Goal: Task Accomplishment & Management: Use online tool/utility

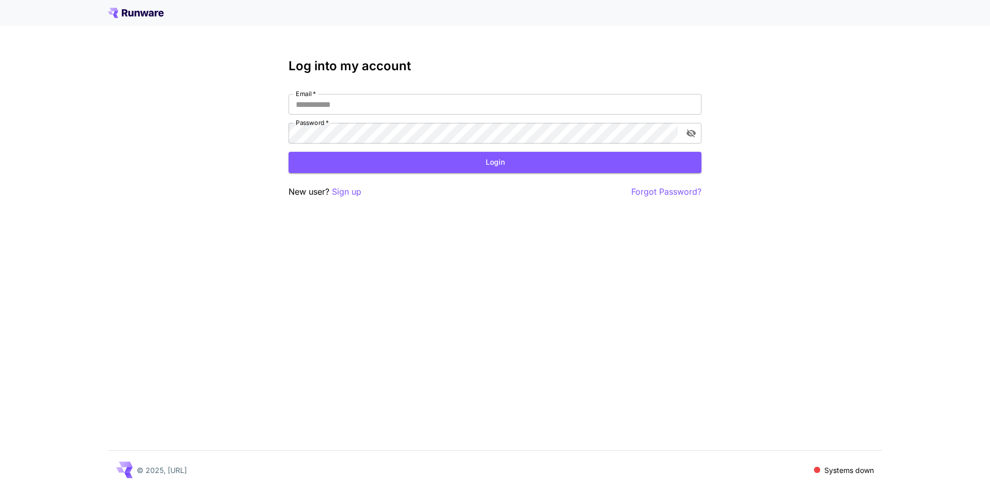
type input "**********"
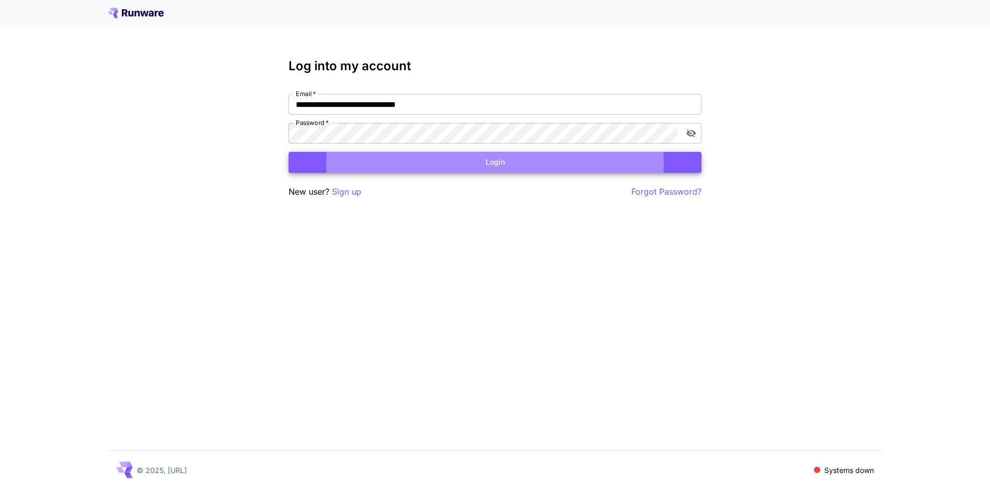
click button "Login" at bounding box center [494, 162] width 413 height 21
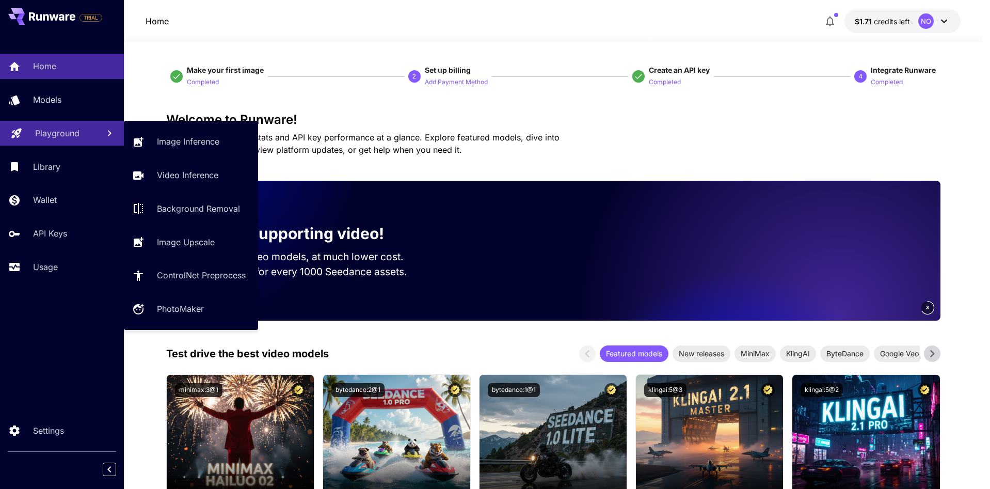
click at [75, 139] on p "Playground" at bounding box center [57, 133] width 44 height 12
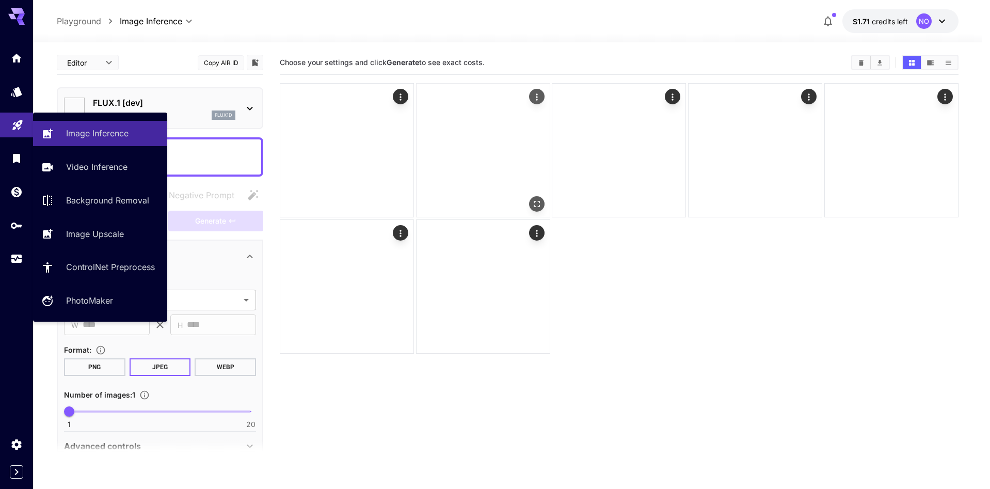
type input "**********"
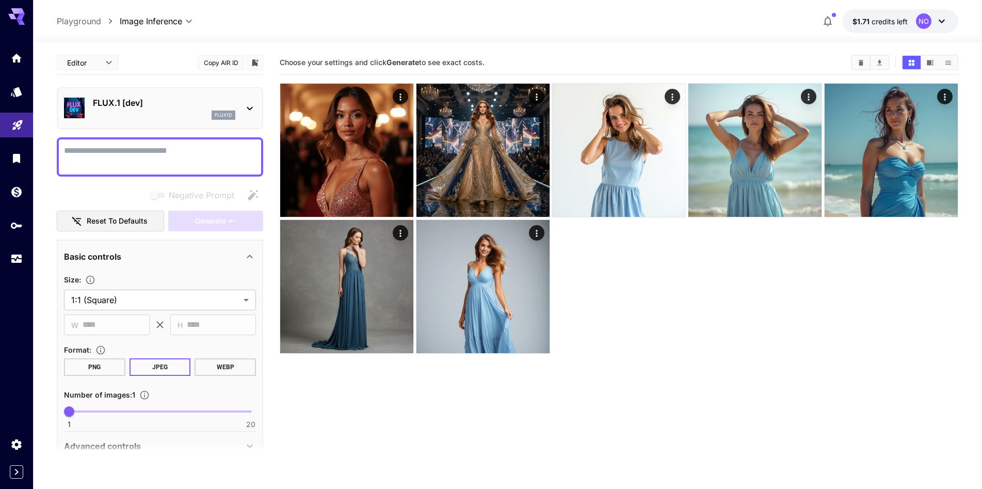
click at [223, 108] on p "FLUX.1 [dev]" at bounding box center [164, 103] width 142 height 12
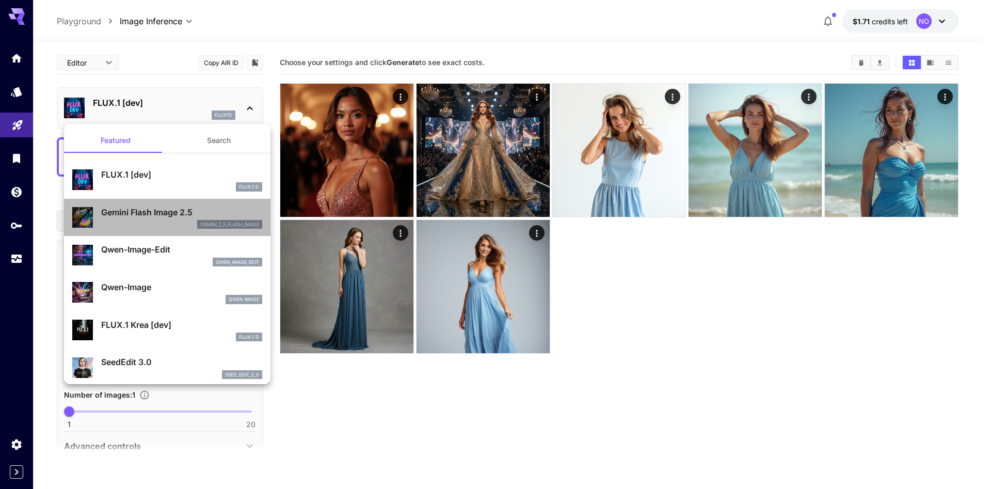
click at [216, 208] on p "Gemini Flash Image 2.5" at bounding box center [181, 212] width 161 height 12
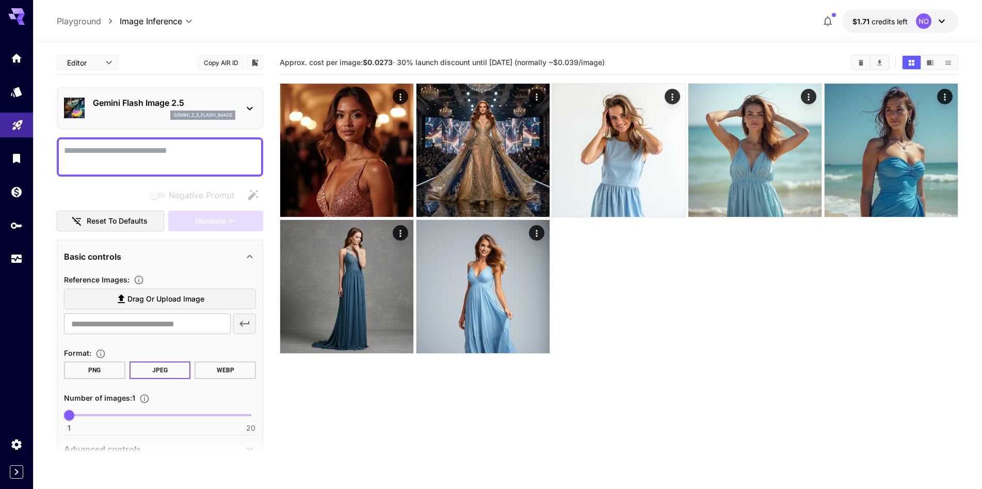
click at [194, 114] on p "gemini_2_5_flash_image" at bounding box center [202, 114] width 59 height 7
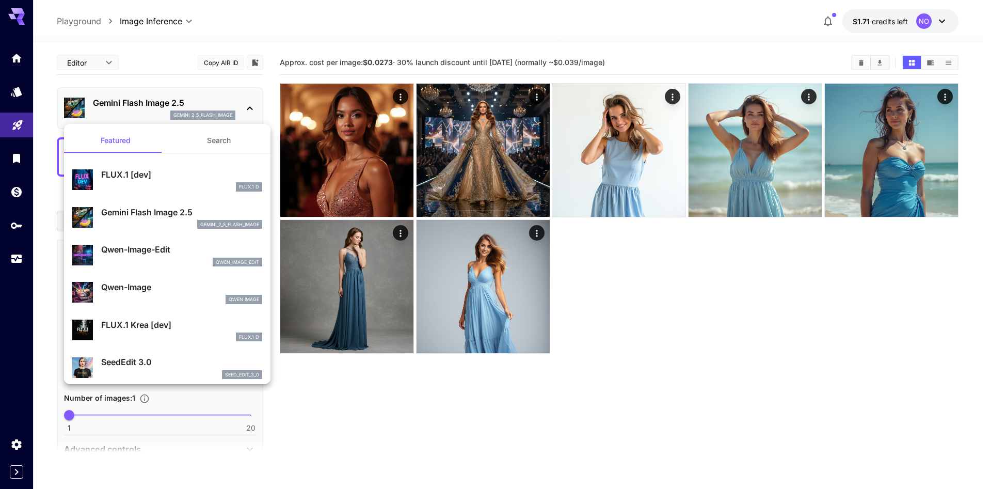
click at [732, 349] on div at bounding box center [495, 244] width 990 height 489
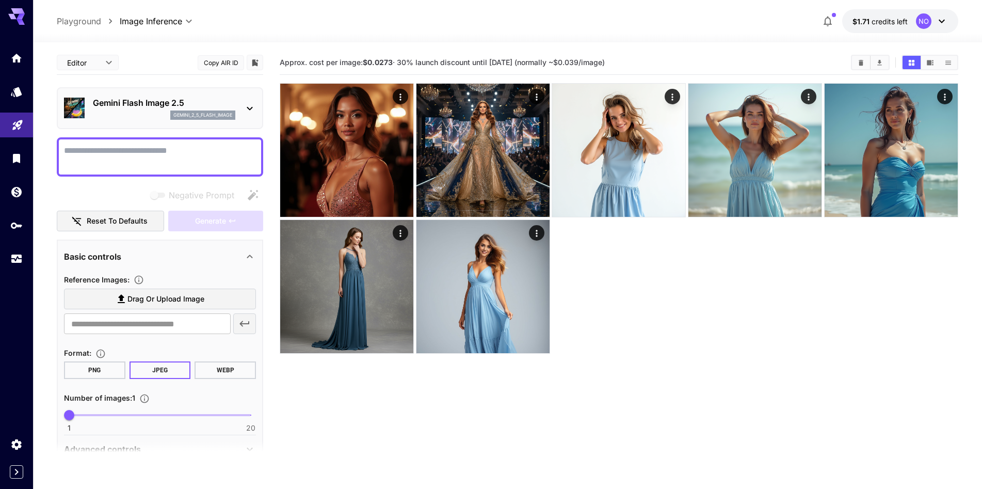
click at [216, 101] on p "Gemini Flash Image 2.5" at bounding box center [164, 103] width 142 height 12
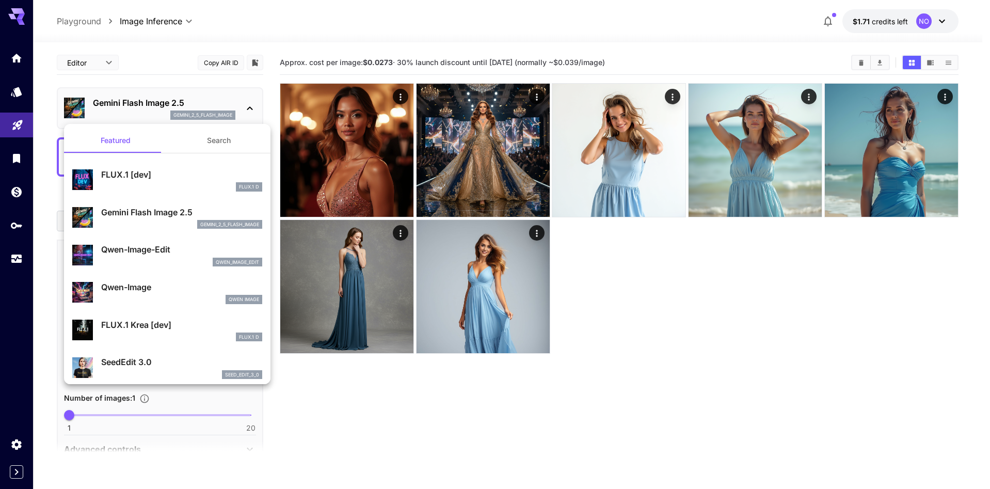
click at [228, 113] on div at bounding box center [495, 244] width 990 height 489
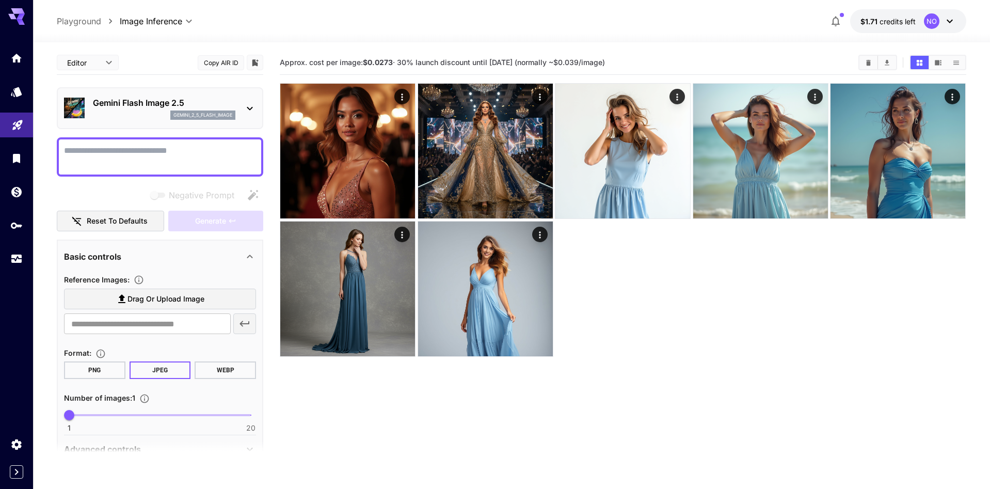
click at [101, 70] on body "**********" at bounding box center [495, 285] width 990 height 570
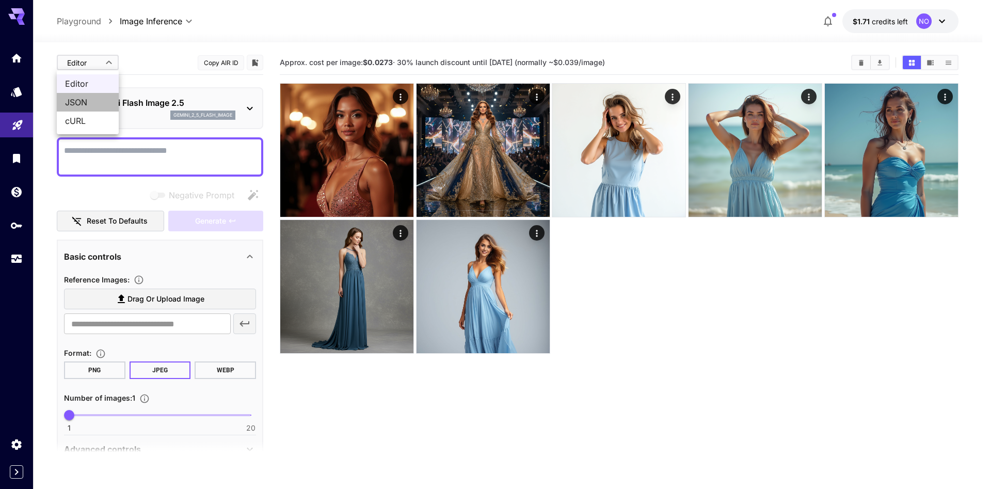
click at [102, 103] on span "JSON" at bounding box center [87, 102] width 45 height 12
type input "****"
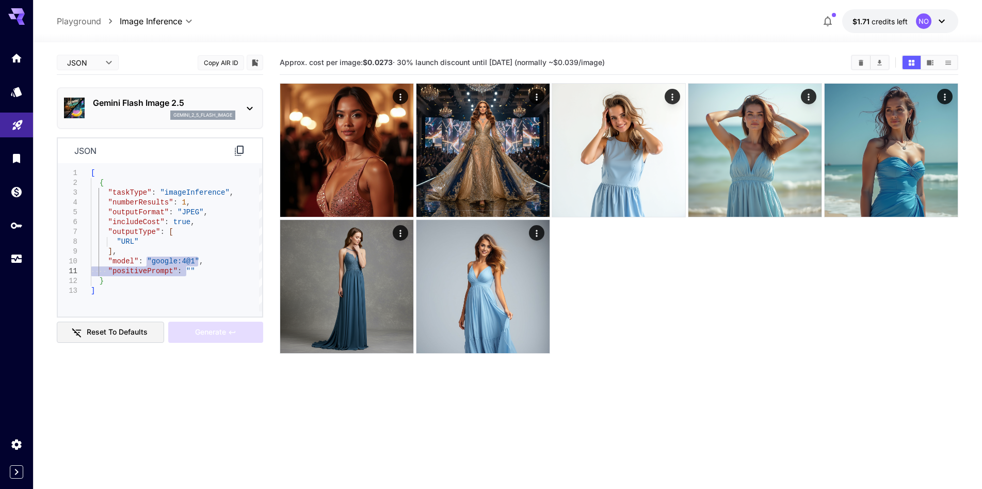
type textarea "**********"
drag, startPoint x: 147, startPoint y: 263, endPoint x: 186, endPoint y: 261, distance: 39.8
click at [186, 261] on div "[ { "taskType" : "imageInference" , "numberResults" : 1 , "outputFormat" : "JPE…" at bounding box center [176, 239] width 171 height 143
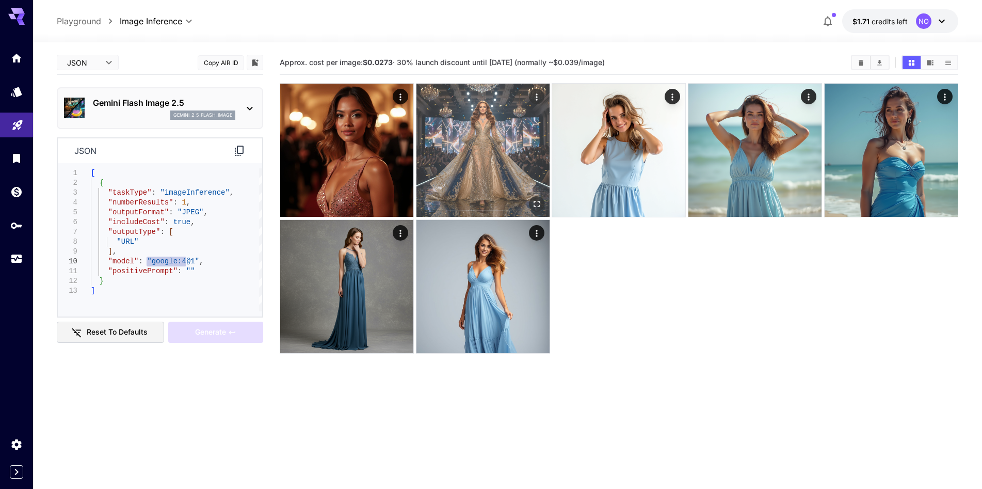
click at [456, 117] on img at bounding box center [482, 150] width 133 height 133
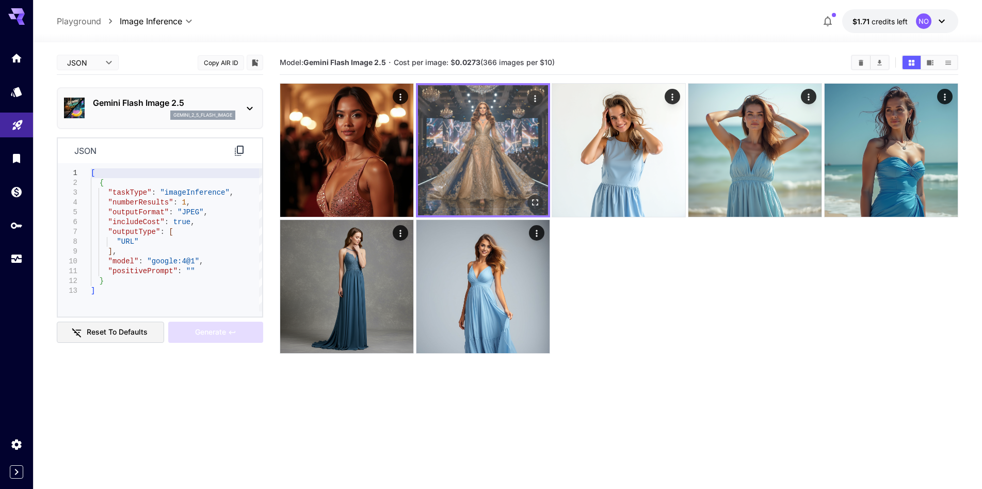
click at [539, 201] on icon "Open in fullscreen" at bounding box center [535, 202] width 10 height 10
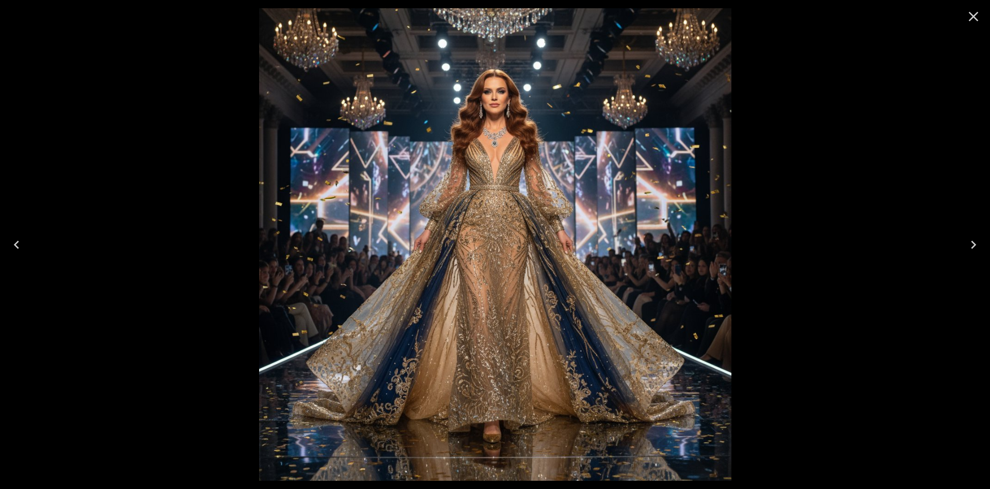
click at [833, 104] on div at bounding box center [495, 244] width 990 height 489
click at [976, 13] on icon "Close" at bounding box center [974, 17] width 10 height 10
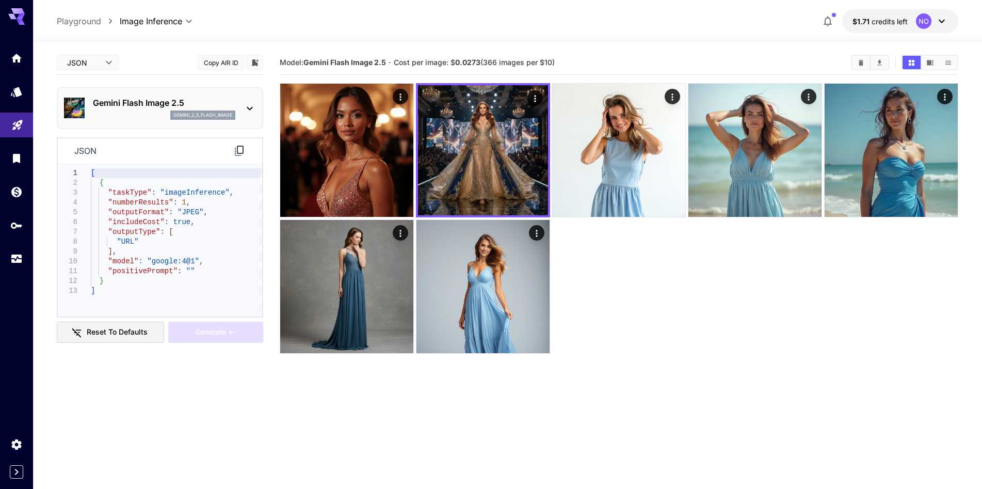
click at [677, 374] on section "Model: Gemini Flash Image 2.5 · Cost per image: $ 0.0273 (366 images per $10)" at bounding box center [619, 295] width 679 height 489
click at [137, 104] on p "Gemini Flash Image 2.5" at bounding box center [164, 103] width 142 height 12
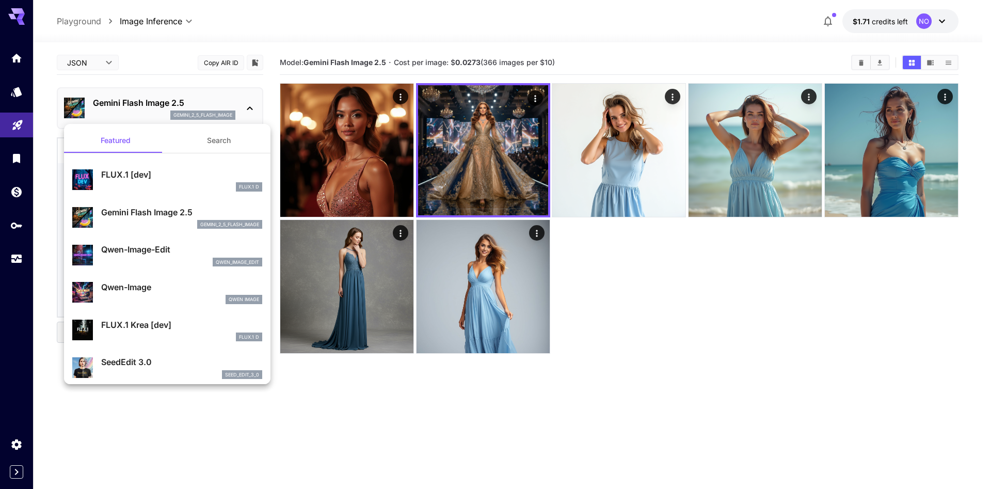
click at [98, 61] on div at bounding box center [495, 244] width 990 height 489
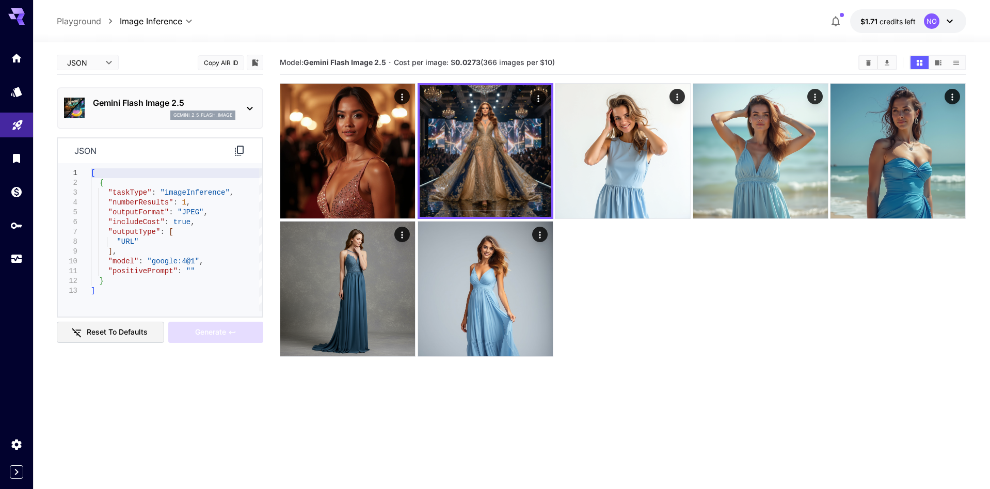
click at [98, 61] on body "**********" at bounding box center [495, 285] width 990 height 570
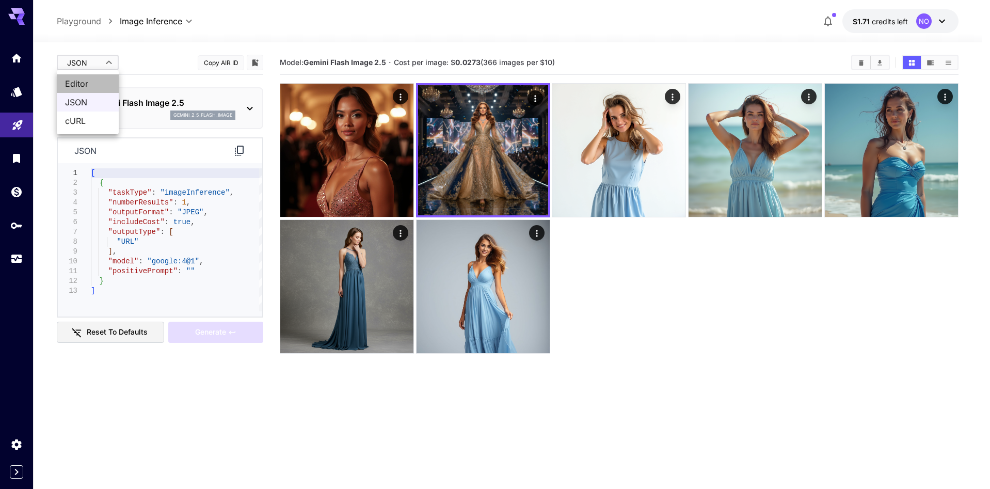
click at [101, 87] on span "Editor" at bounding box center [87, 83] width 45 height 12
type input "****"
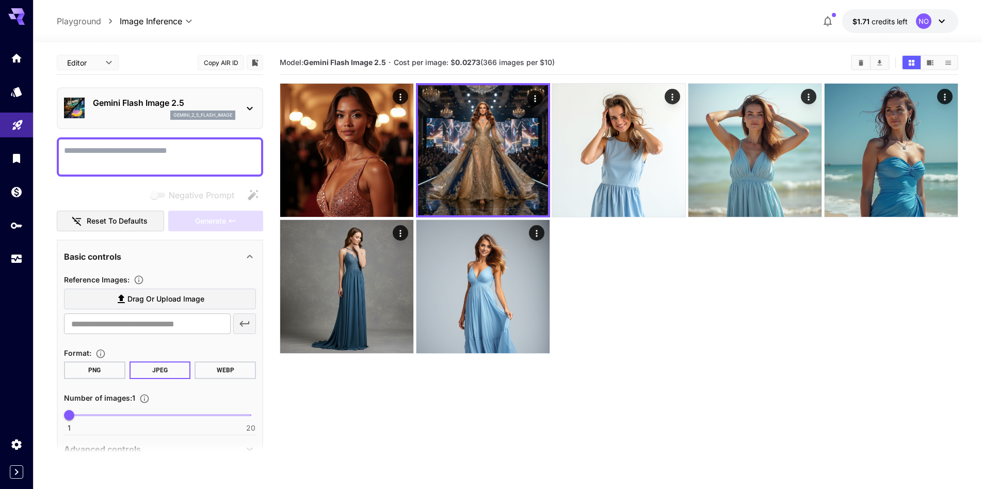
click at [198, 151] on textarea "Negative Prompt" at bounding box center [160, 156] width 192 height 25
type textarea "**********"
click at [230, 218] on icon "button" at bounding box center [232, 221] width 8 height 8
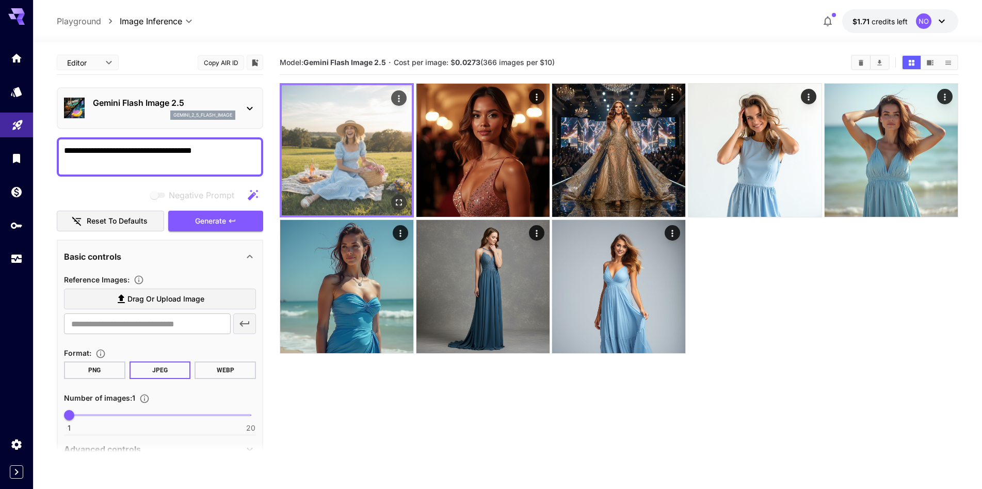
click at [333, 122] on img at bounding box center [347, 150] width 130 height 130
click at [396, 198] on icon "Open in fullscreen" at bounding box center [399, 202] width 10 height 10
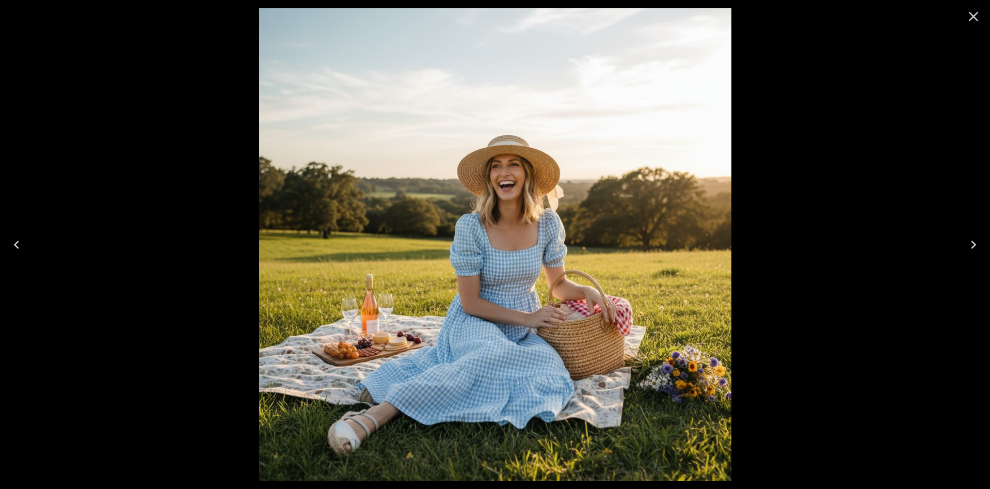
drag, startPoint x: 975, startPoint y: 18, endPoint x: 945, endPoint y: 52, distance: 45.3
click at [975, 18] on icon "Close" at bounding box center [974, 17] width 10 height 10
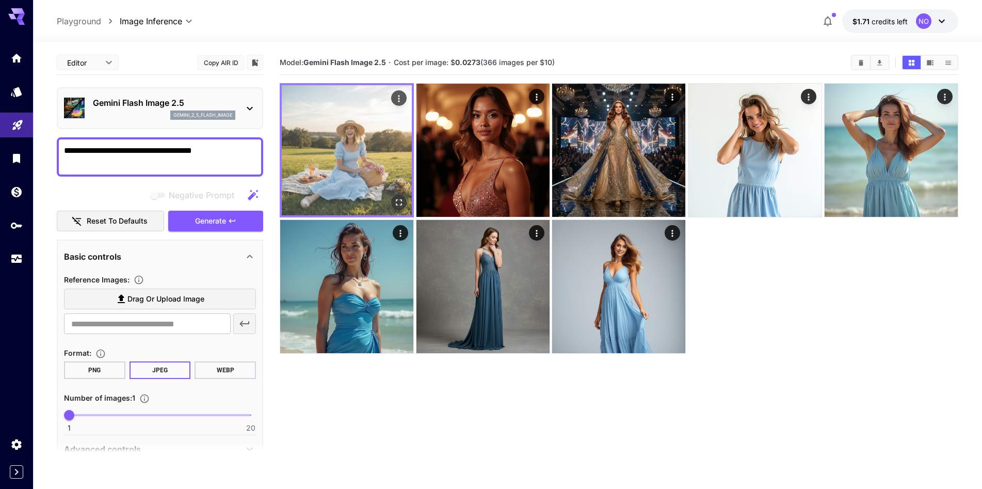
click at [377, 168] on img at bounding box center [347, 150] width 130 height 130
click at [397, 197] on icon "Open in fullscreen" at bounding box center [399, 202] width 10 height 10
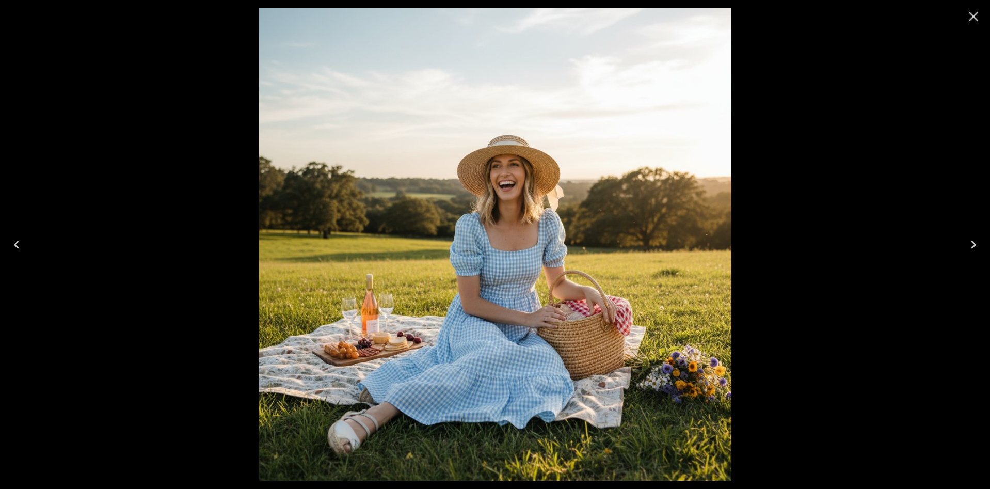
click at [519, 178] on img at bounding box center [495, 244] width 472 height 472
click at [516, 176] on img at bounding box center [495, 244] width 472 height 472
click at [511, 160] on img at bounding box center [495, 244] width 472 height 472
drag, startPoint x: 503, startPoint y: 153, endPoint x: 977, endPoint y: 14, distance: 493.8
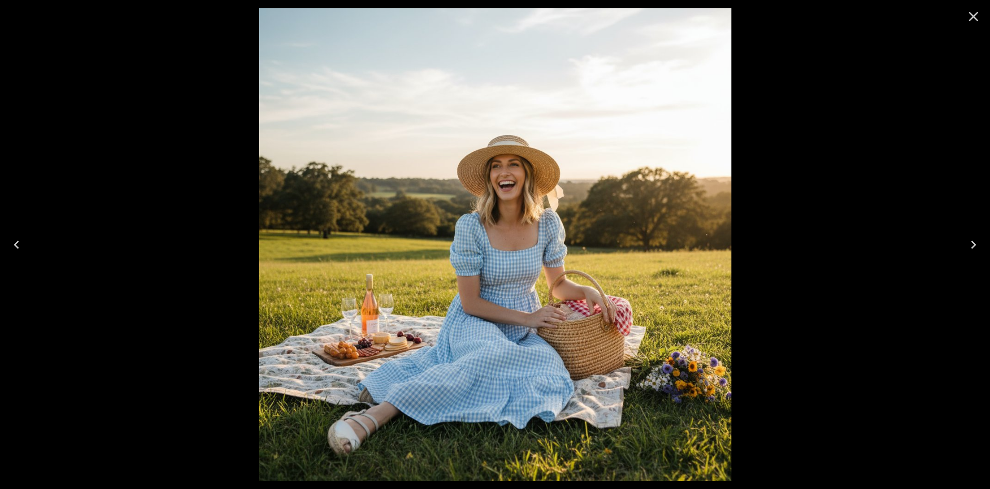
click at [977, 14] on icon "Close" at bounding box center [973, 16] width 17 height 17
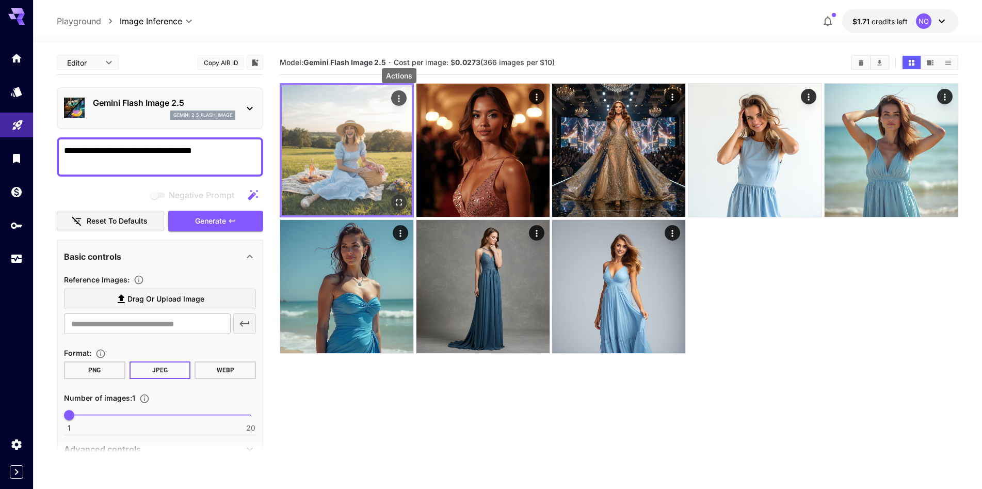
click at [397, 95] on icon "Actions" at bounding box center [399, 98] width 10 height 10
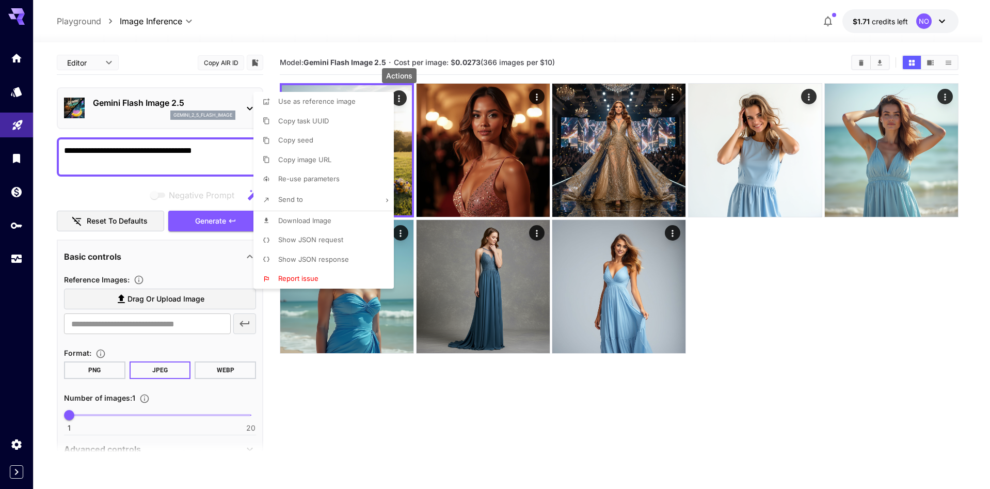
click at [331, 219] on li "Download Image" at bounding box center [326, 221] width 147 height 20
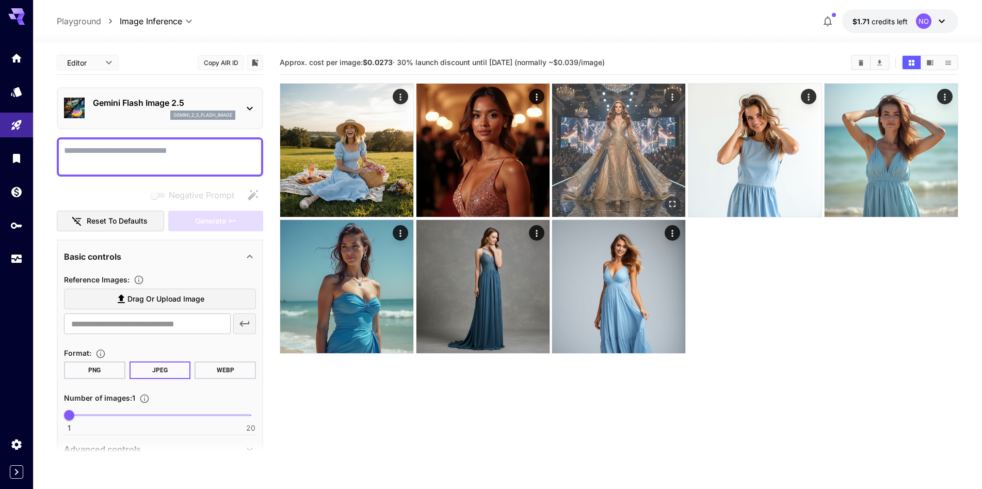
click at [634, 137] on img at bounding box center [618, 150] width 133 height 133
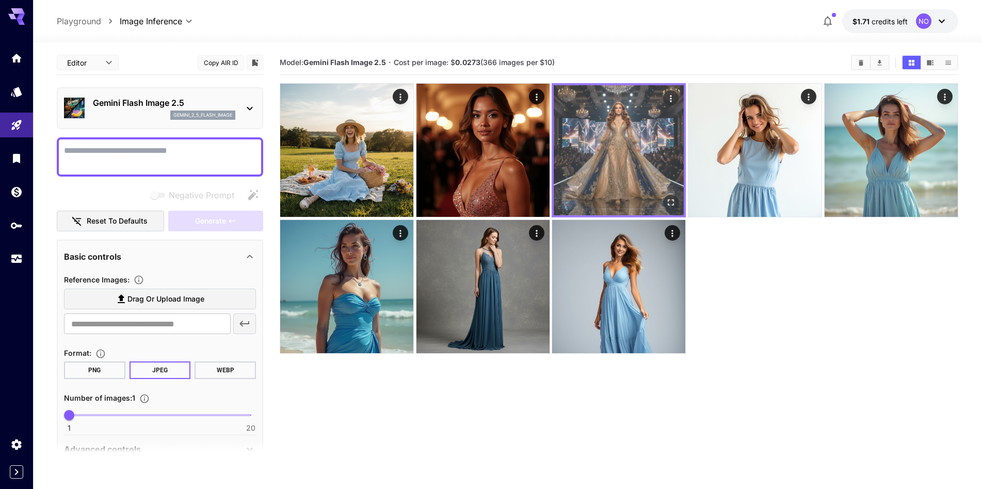
click at [618, 148] on img at bounding box center [619, 150] width 130 height 130
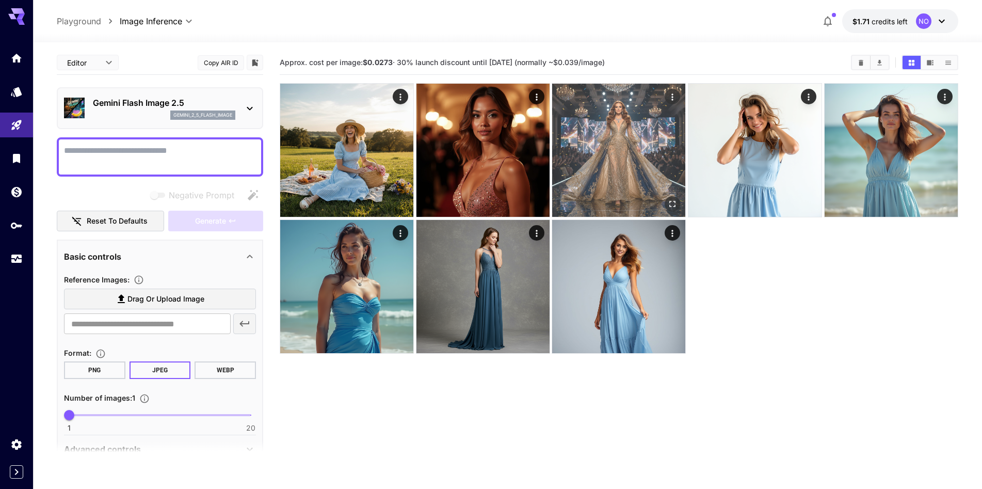
click at [672, 202] on icon "Open in fullscreen" at bounding box center [673, 204] width 10 height 10
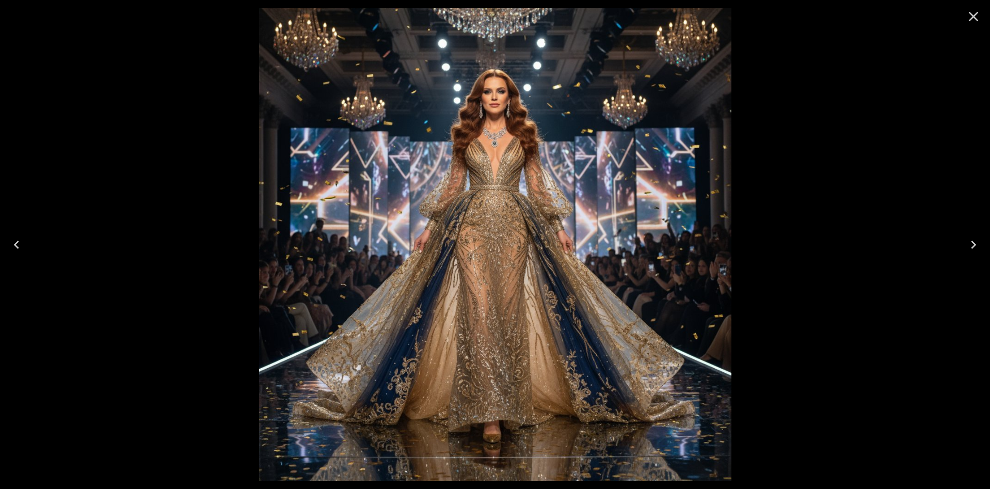
click at [972, 16] on icon "Close" at bounding box center [973, 16] width 17 height 17
